Goal: Transaction & Acquisition: Book appointment/travel/reservation

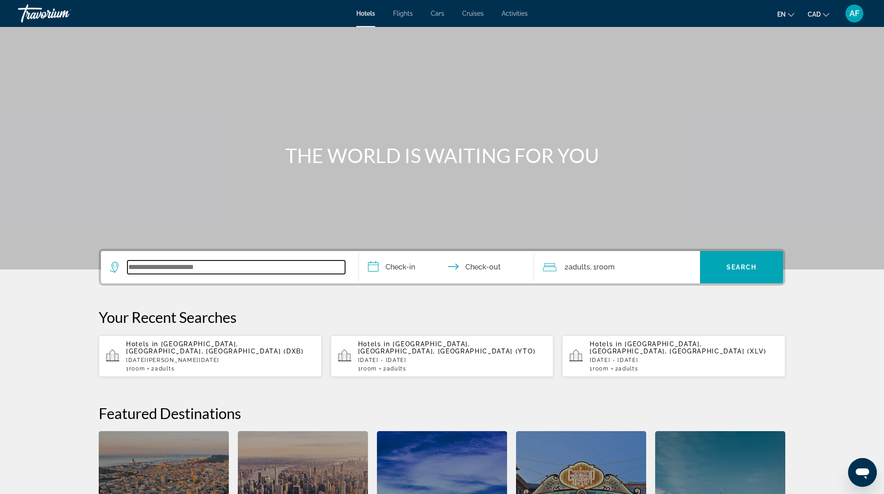
click at [182, 271] on input "Search widget" at bounding box center [236, 266] width 218 height 13
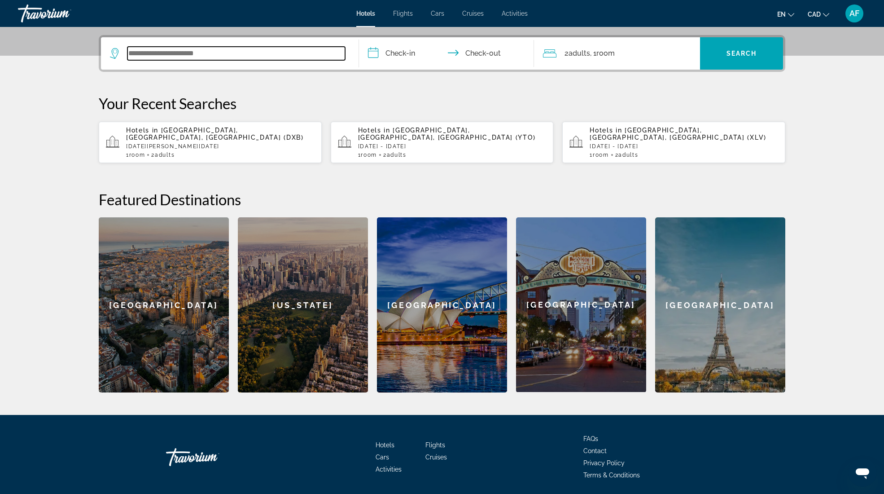
scroll to position [219, 0]
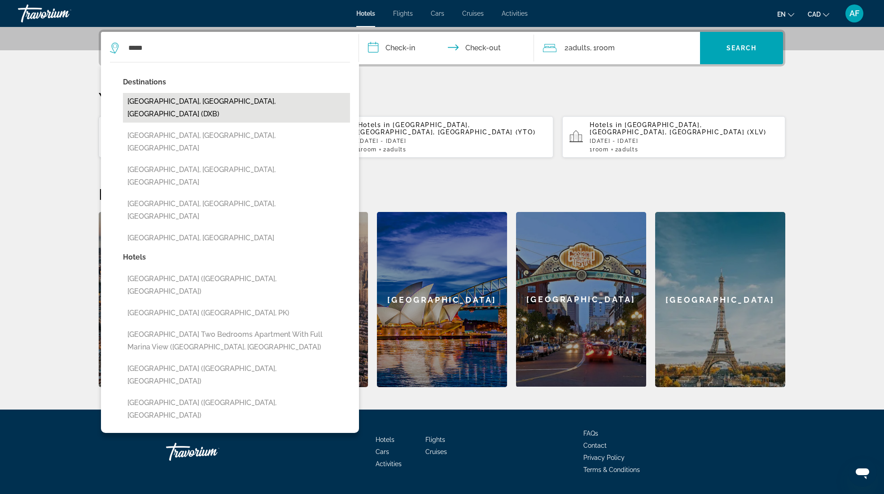
click at [201, 108] on button "[GEOGRAPHIC_DATA], [GEOGRAPHIC_DATA], [GEOGRAPHIC_DATA] (DXB)" at bounding box center [236, 108] width 227 height 30
type input "**********"
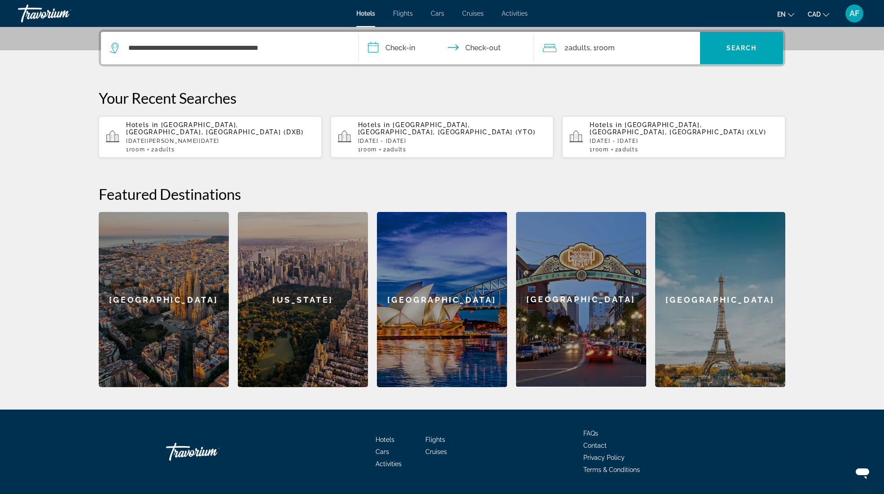
click at [403, 50] on input "**********" at bounding box center [448, 49] width 179 height 35
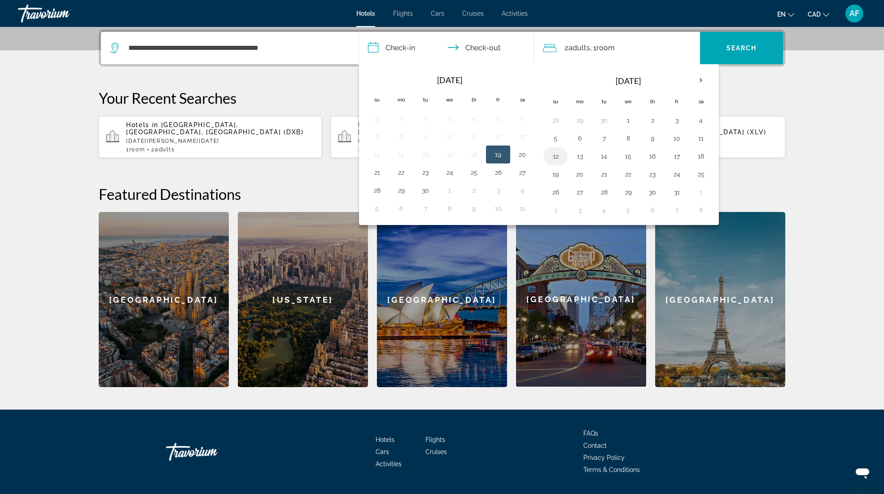
click at [553, 150] on button "12" at bounding box center [556, 156] width 14 height 13
click at [624, 153] on button "15" at bounding box center [628, 156] width 14 height 13
type input "**********"
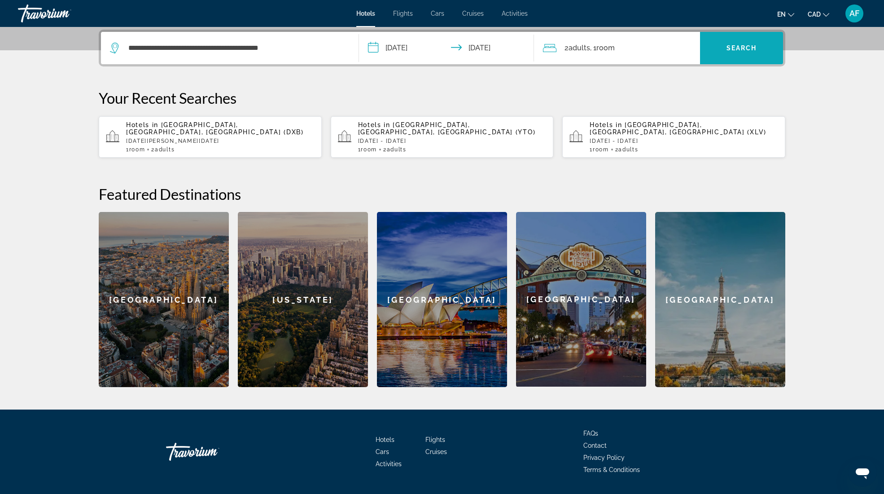
click at [720, 47] on span "Search widget" at bounding box center [741, 48] width 83 height 22
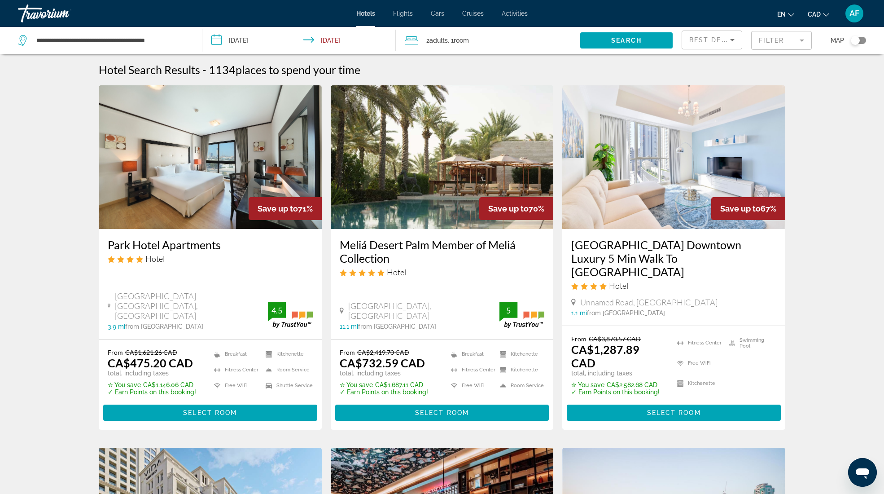
click at [439, 14] on span "Cars" at bounding box center [437, 13] width 13 height 7
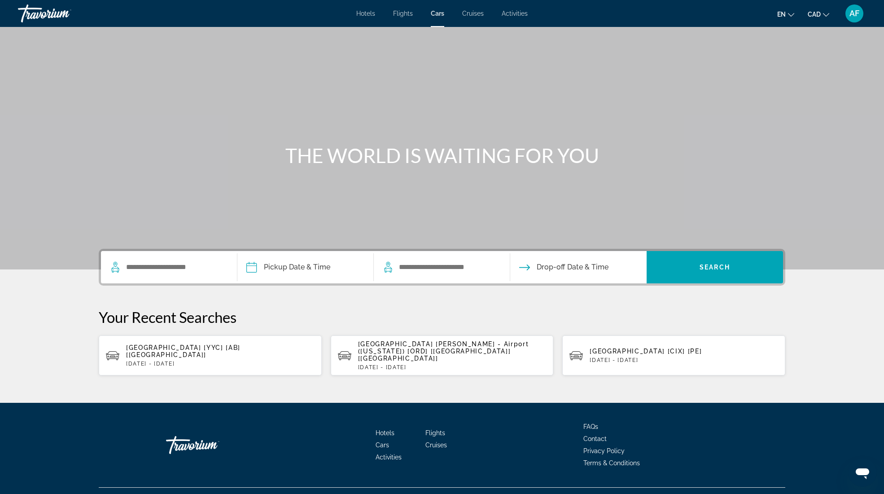
click at [475, 13] on span "Cruises" at bounding box center [473, 13] width 22 height 7
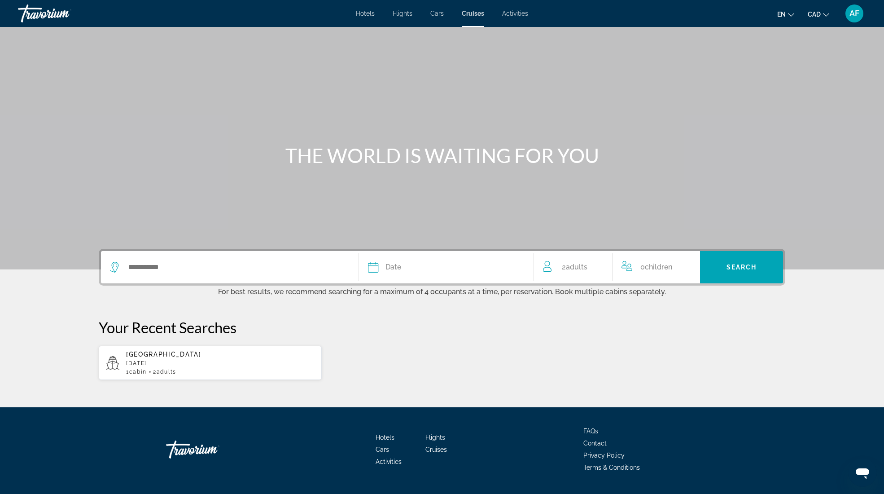
click at [513, 15] on span "Activities" at bounding box center [515, 13] width 26 height 7
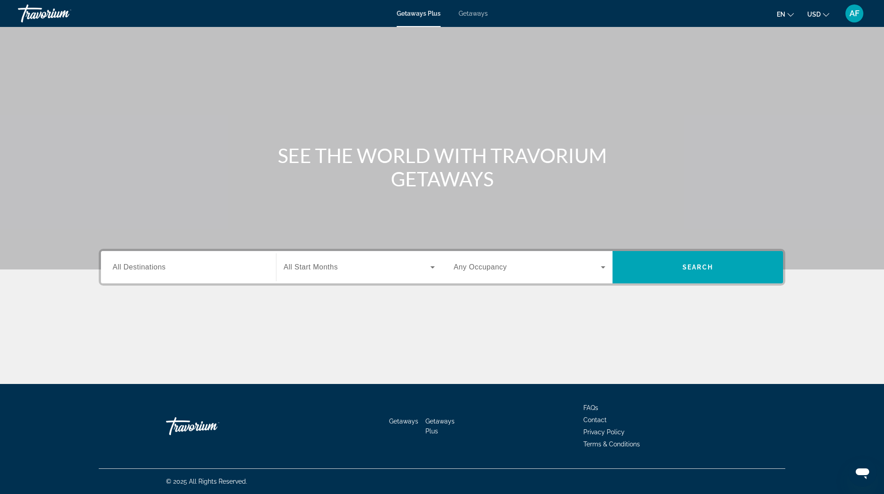
click at [142, 269] on span "All Destinations" at bounding box center [139, 267] width 53 height 8
click at [142, 269] on input "Destination All Destinations" at bounding box center [189, 267] width 152 height 11
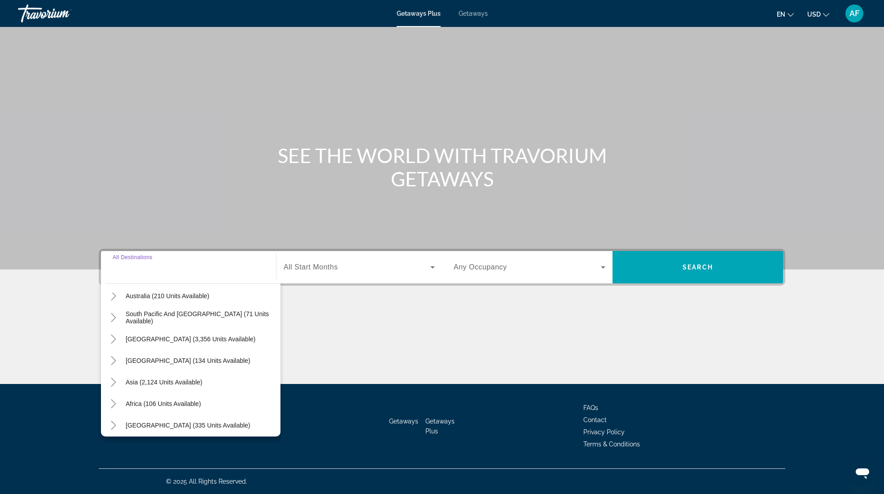
scroll to position [145, 0]
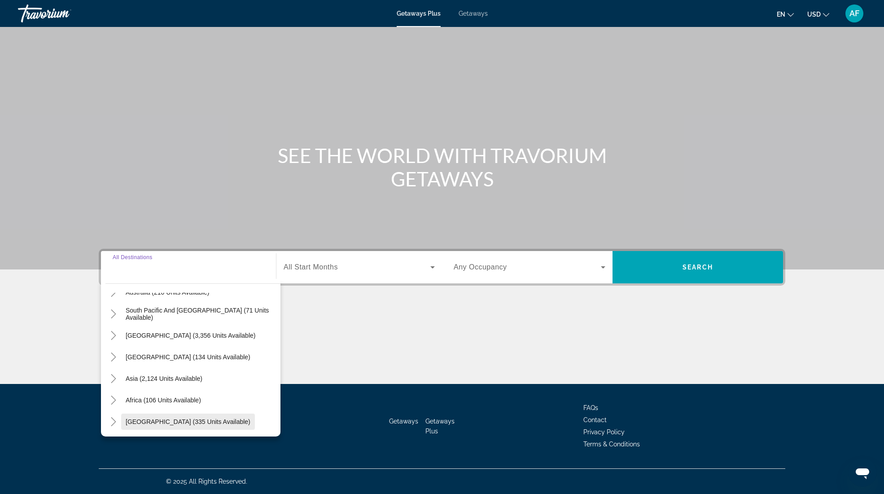
click at [187, 423] on span "Middle East (335 units available)" at bounding box center [188, 421] width 125 height 7
type input "**********"
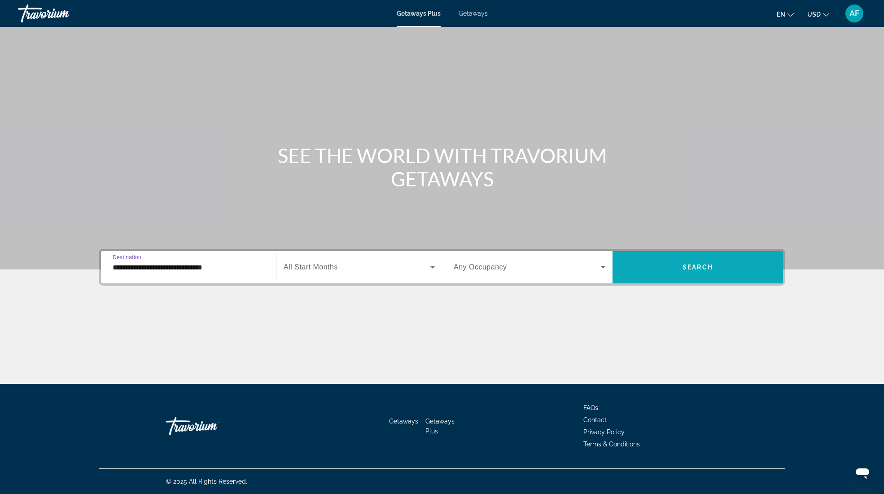
click at [679, 270] on span "Search widget" at bounding box center [698, 267] width 171 height 22
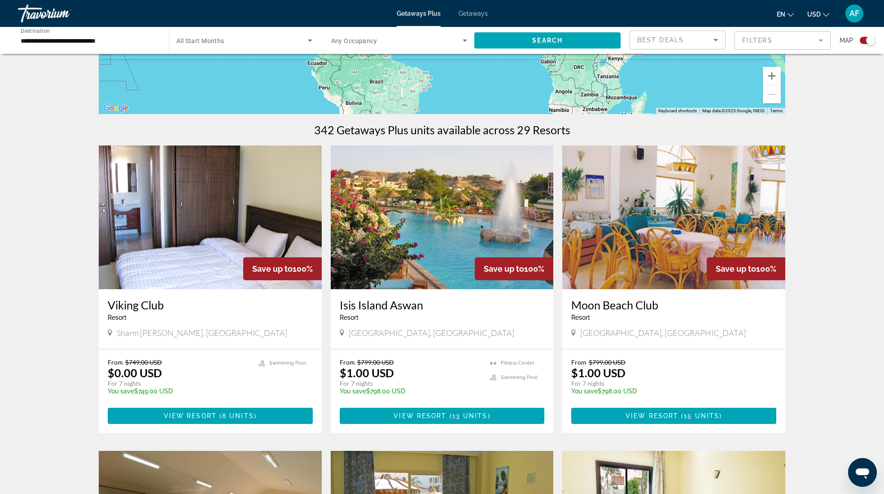
scroll to position [208, 0]
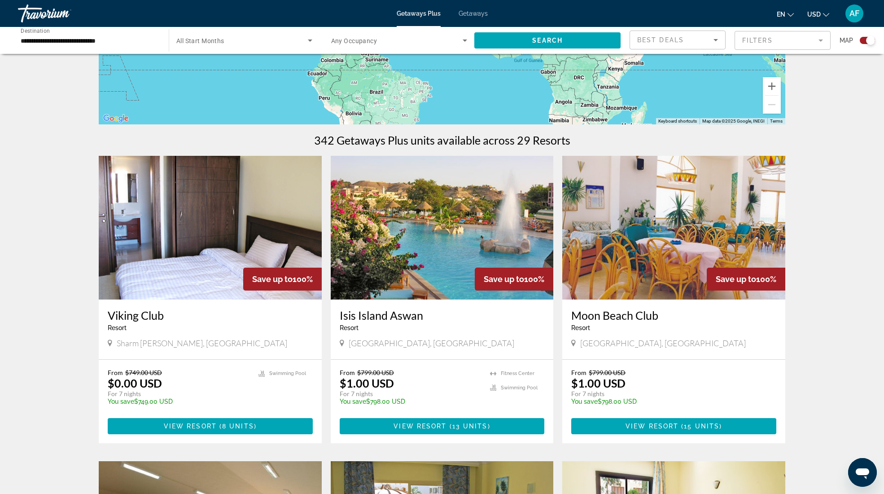
click at [47, 40] on input "**********" at bounding box center [89, 40] width 136 height 11
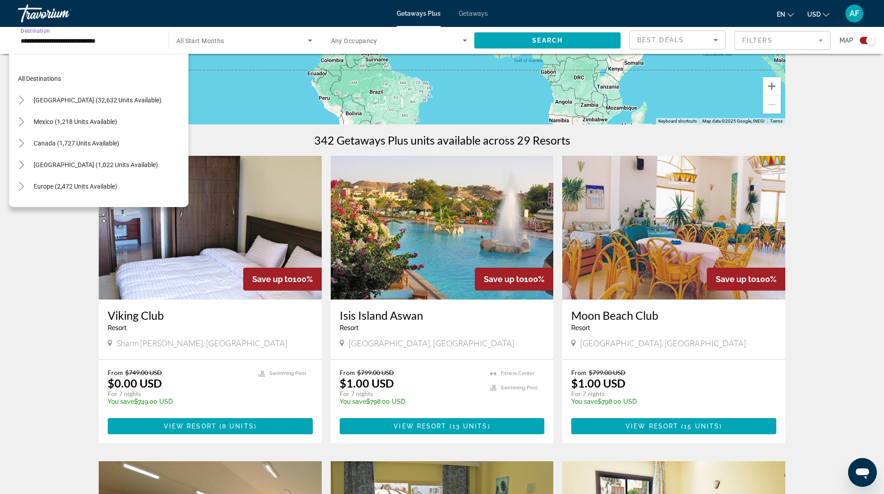
scroll to position [204, 0]
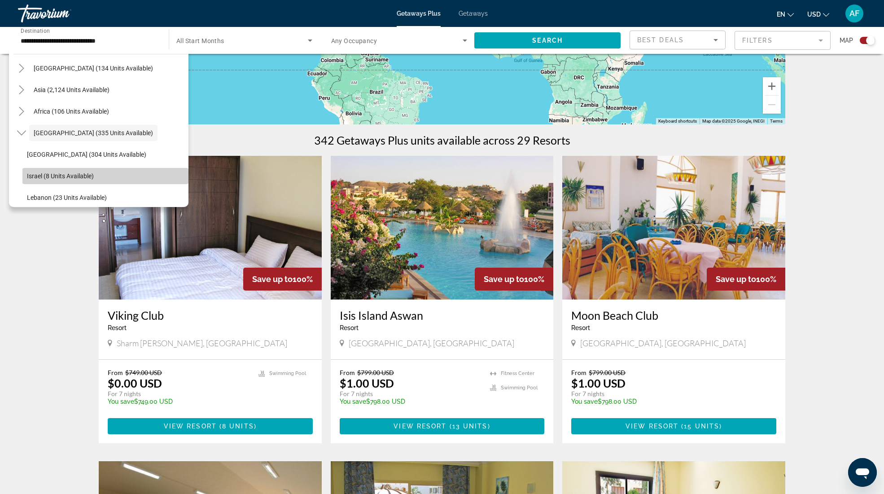
click at [68, 176] on span "Israel (8 units available)" at bounding box center [60, 175] width 67 height 7
type input "**********"
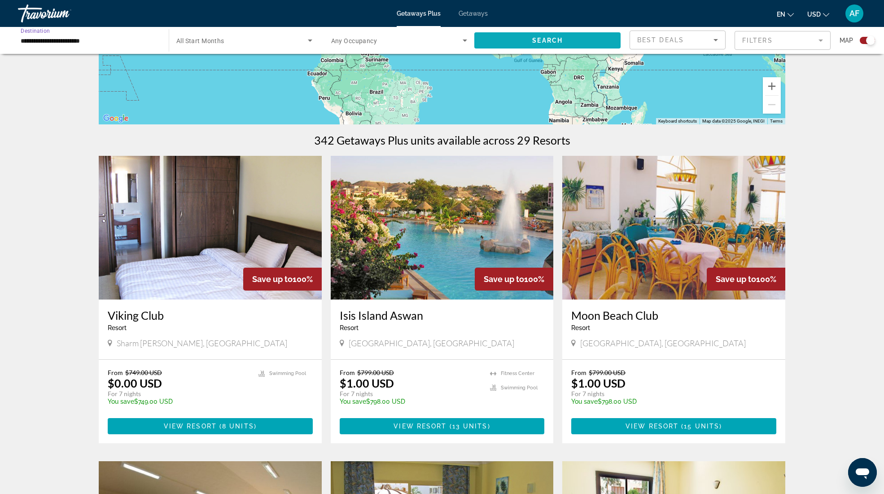
click at [551, 45] on span "Search widget" at bounding box center [547, 41] width 146 height 22
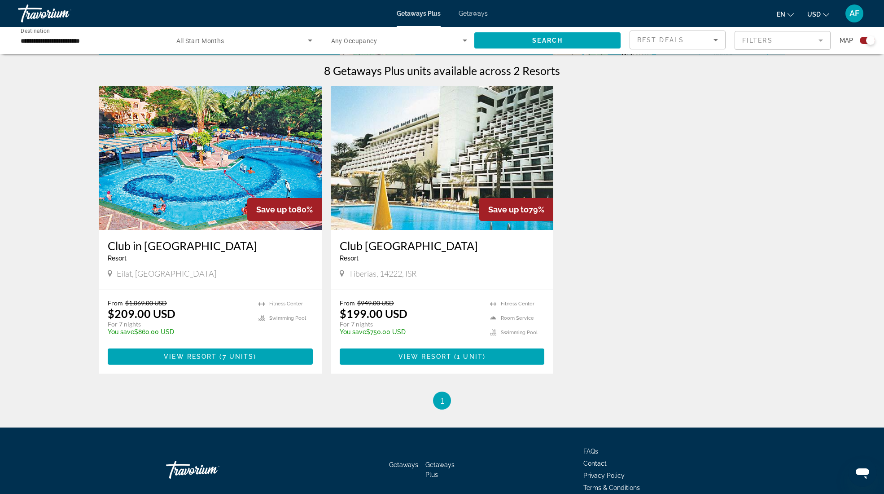
scroll to position [276, 0]
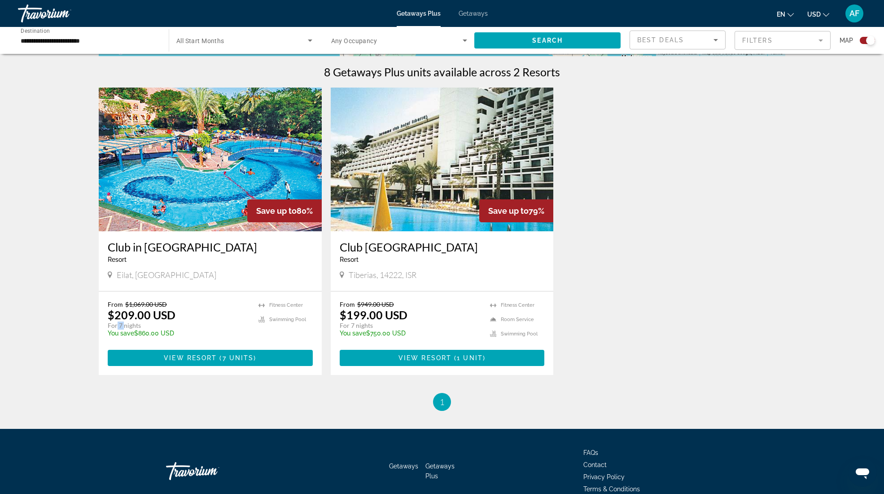
drag, startPoint x: 117, startPoint y: 325, endPoint x: 123, endPoint y: 326, distance: 5.9
click at [123, 326] on p "For 7 nights" at bounding box center [179, 325] width 142 height 8
click at [203, 359] on span "View Resort" at bounding box center [190, 357] width 53 height 7
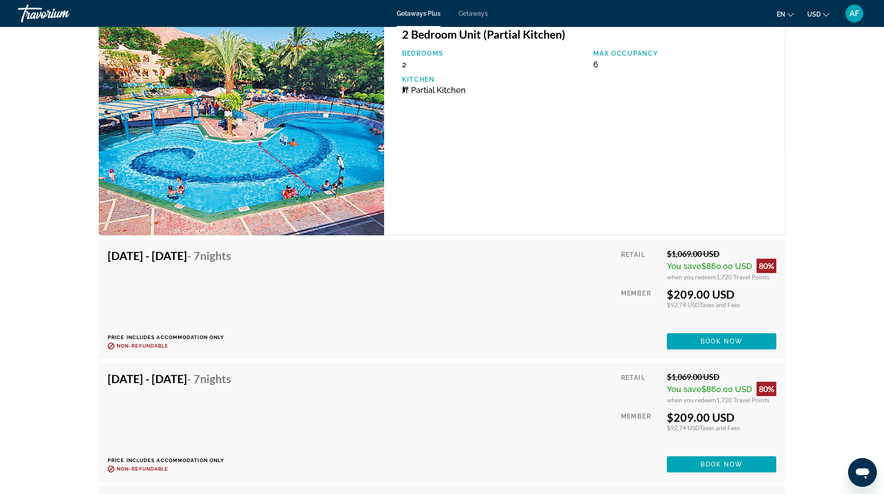
scroll to position [1295, 0]
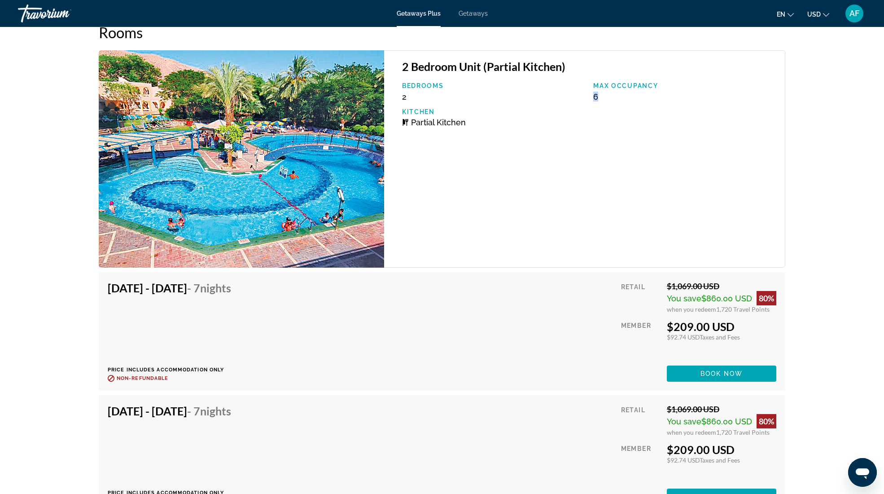
drag, startPoint x: 602, startPoint y: 95, endPoint x: 518, endPoint y: 206, distance: 139.1
click at [588, 96] on div "Bedrooms 2 Max Occupancy 6 Kitchen Partial Kitchen" at bounding box center [589, 108] width 383 height 52
click at [460, 241] on div "2 Bedroom Unit (Partial Kitchen) Bedrooms 2 Max Occupancy 6 Kitchen Partial Kit…" at bounding box center [584, 158] width 401 height 217
drag, startPoint x: 716, startPoint y: 309, endPoint x: 768, endPoint y: 329, distance: 56.5
click at [772, 314] on div "Retail $1,069.00 USD You save $860.00 USD 80% when you redeem 1,720 Travel Poin…" at bounding box center [698, 331] width 155 height 101
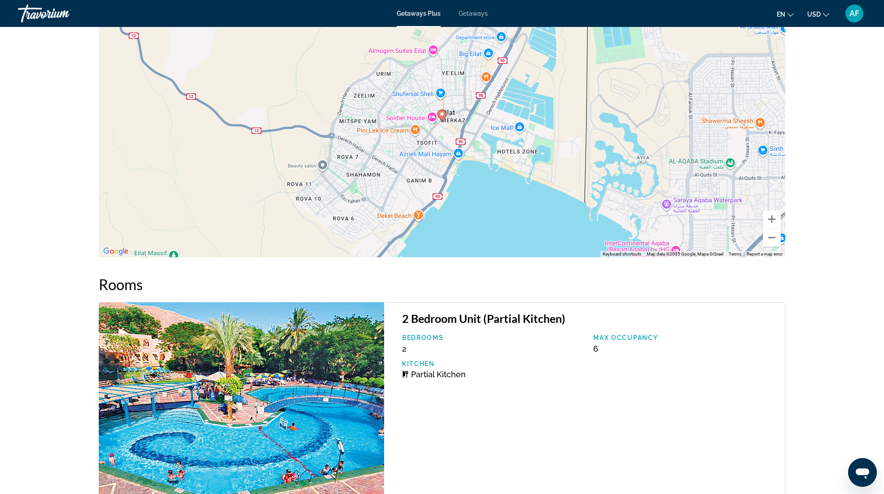
scroll to position [1062, 0]
